Goal: Find specific page/section: Find specific page/section

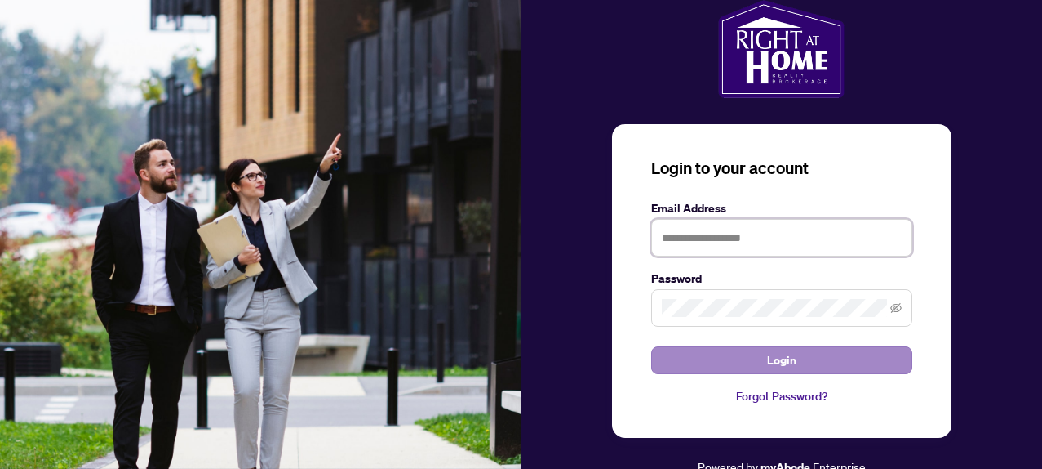
type input "**********"
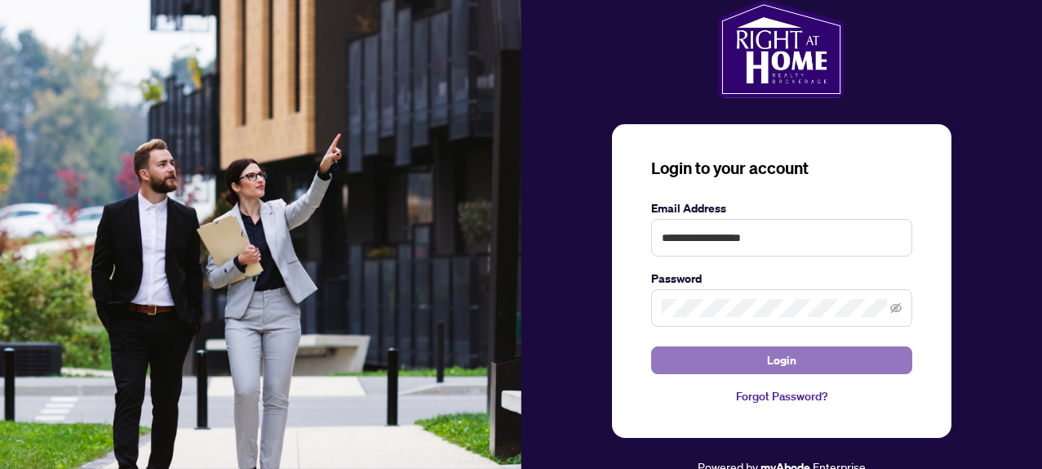
click at [740, 351] on button "Login" at bounding box center [781, 360] width 261 height 28
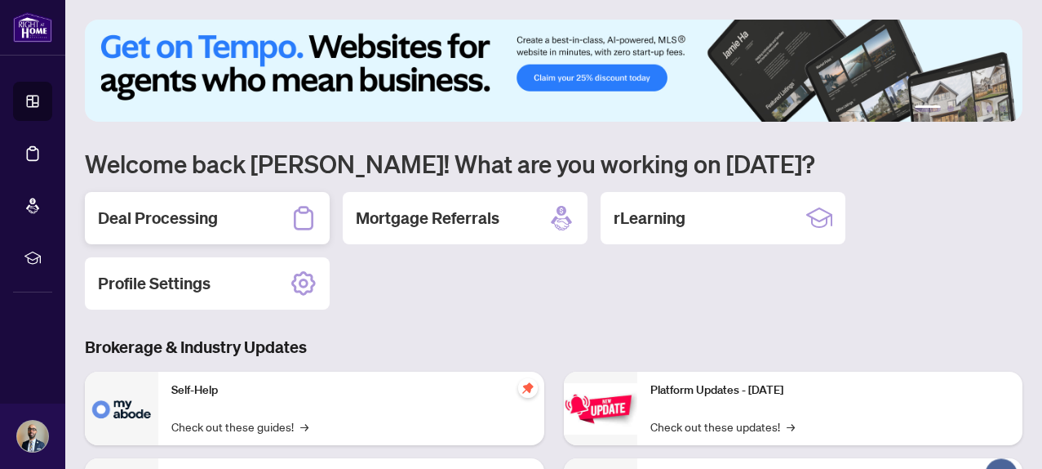
click at [269, 210] on div "Deal Processing" at bounding box center [207, 218] width 245 height 52
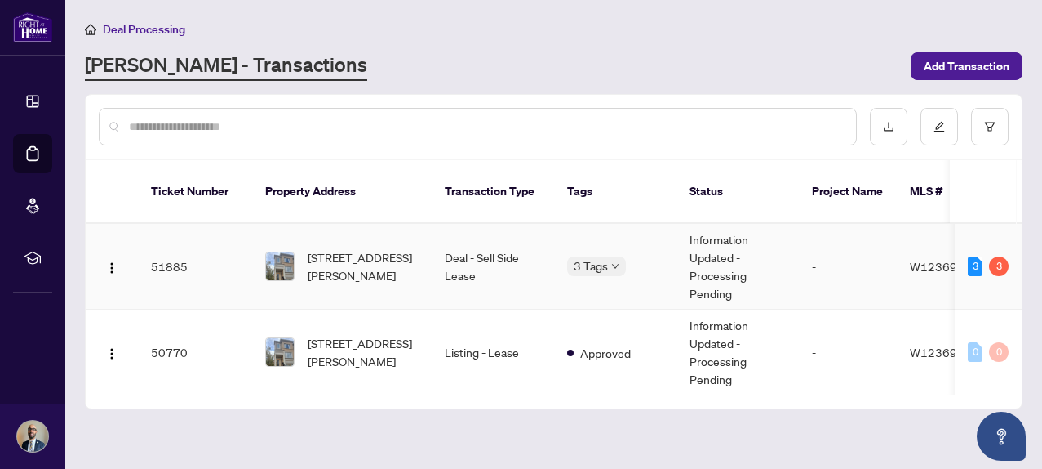
click at [469, 270] on td "Deal - Sell Side Lease" at bounding box center [493, 267] width 122 height 86
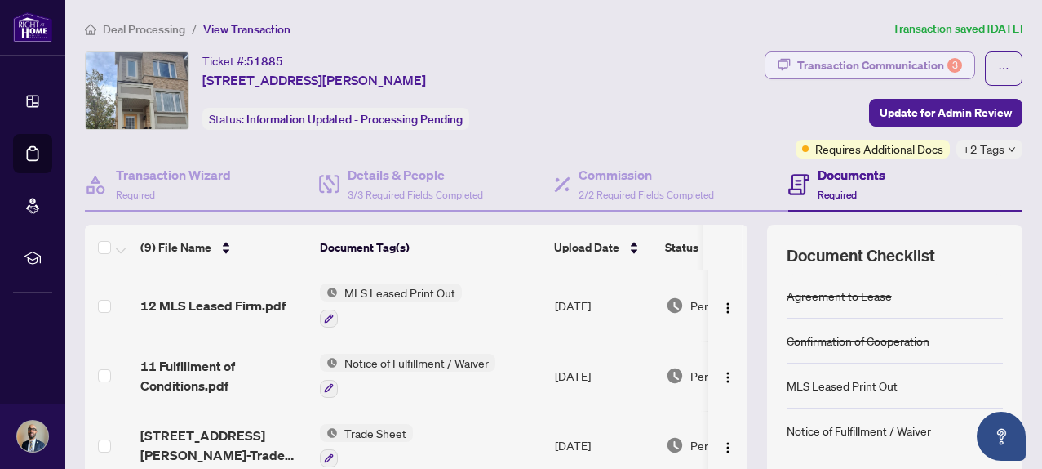
click at [833, 64] on div "Transaction Communication 3" at bounding box center [880, 65] width 165 height 26
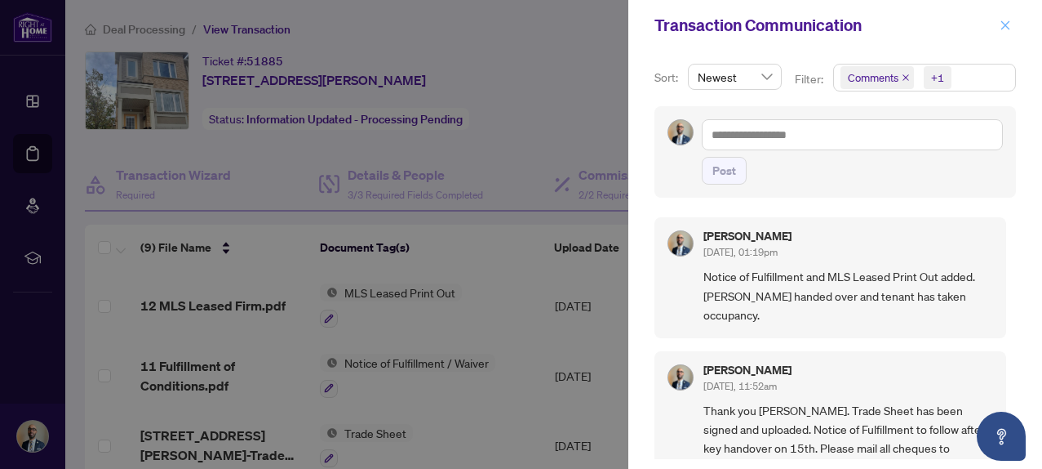
click at [1003, 24] on icon "close" at bounding box center [1006, 24] width 9 height 9
